Goal: Transaction & Acquisition: Purchase product/service

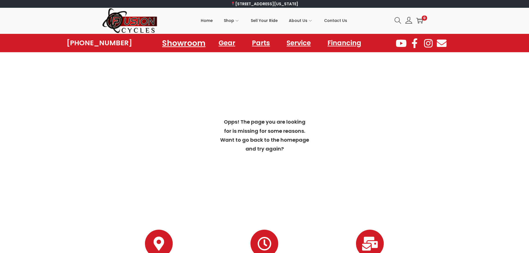
click at [180, 42] on link "Showroom" at bounding box center [184, 42] width 57 height 15
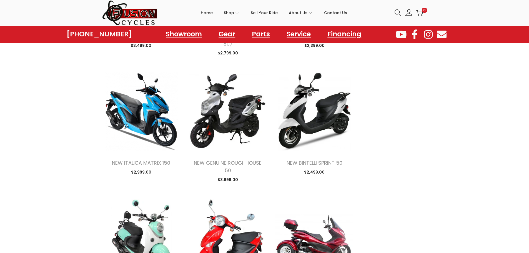
scroll to position [880, 0]
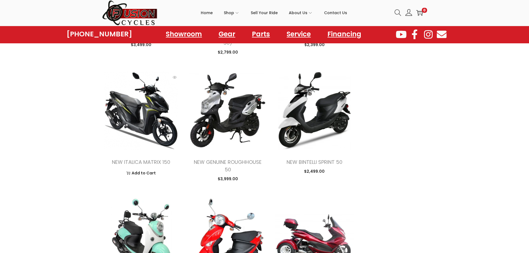
click at [162, 118] on img at bounding box center [141, 111] width 78 height 78
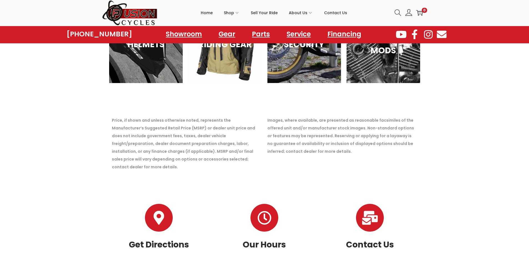
scroll to position [550, 0]
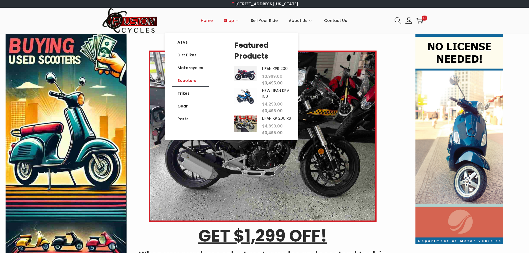
click at [189, 79] on link "Scooters" at bounding box center [190, 80] width 37 height 13
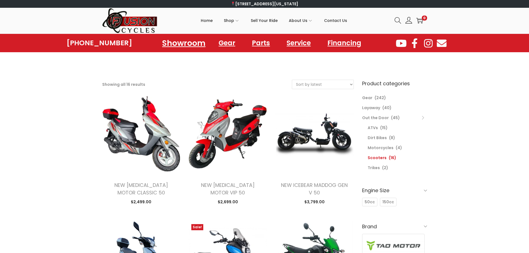
click at [190, 42] on link "Showroom" at bounding box center [184, 42] width 57 height 15
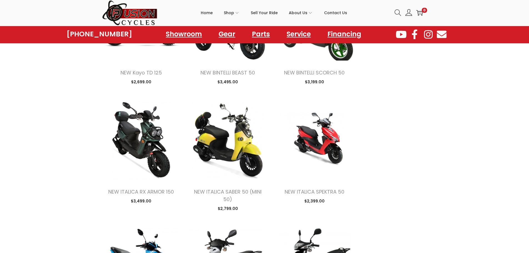
scroll to position [741, 0]
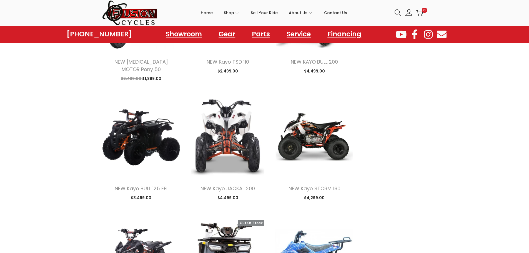
scroll to position [1620, 0]
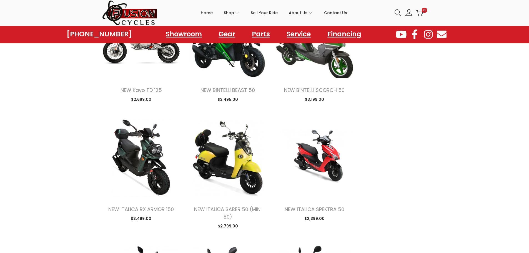
scroll to position [704, 0]
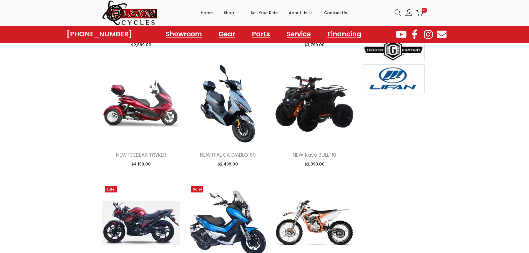
scroll to position [509, 0]
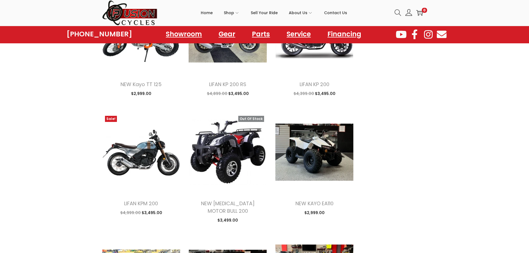
scroll to position [1203, 0]
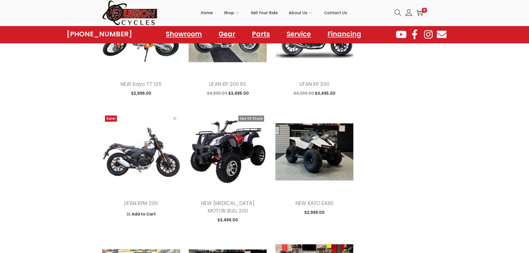
click at [139, 155] on img at bounding box center [141, 152] width 78 height 78
